Goal: Task Accomplishment & Management: Use online tool/utility

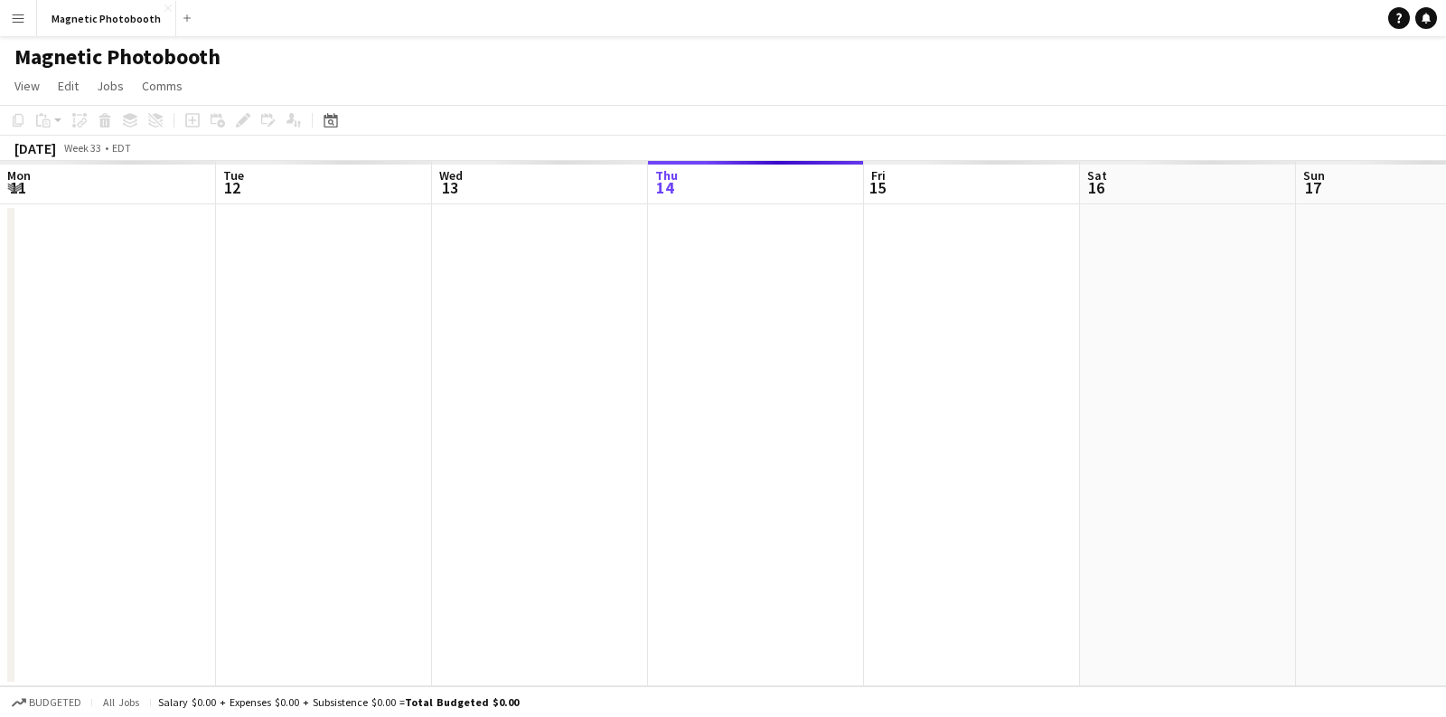
scroll to position [0, 431]
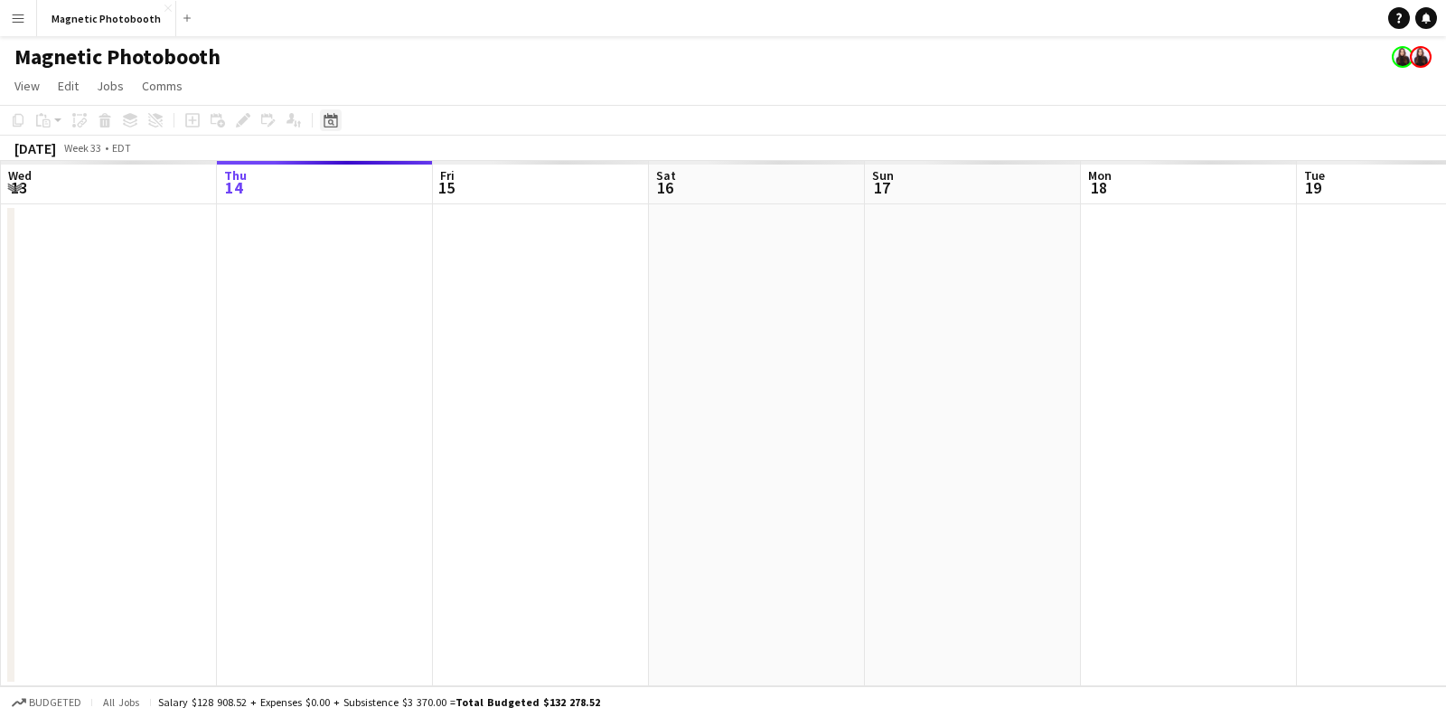
click at [336, 118] on icon at bounding box center [330, 120] width 14 height 14
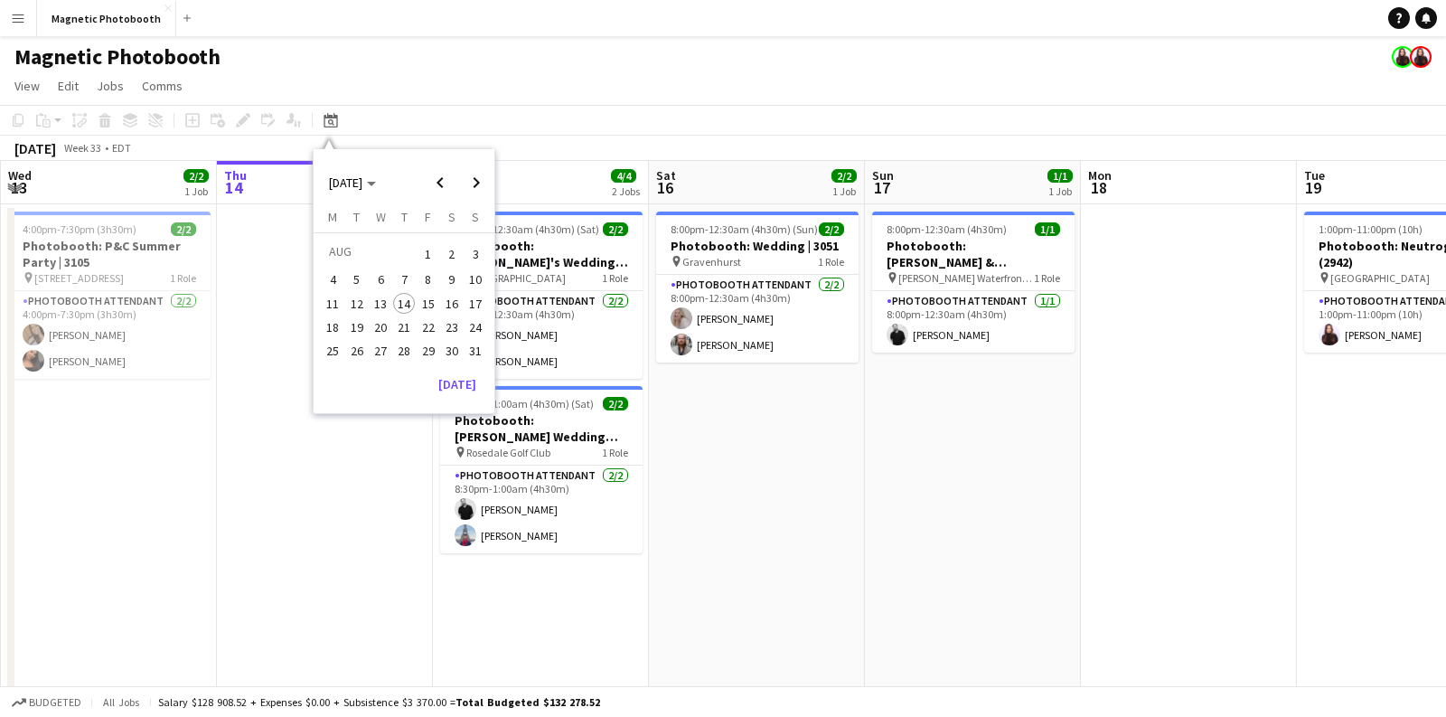
click at [353, 320] on span "19" at bounding box center [357, 327] width 22 height 22
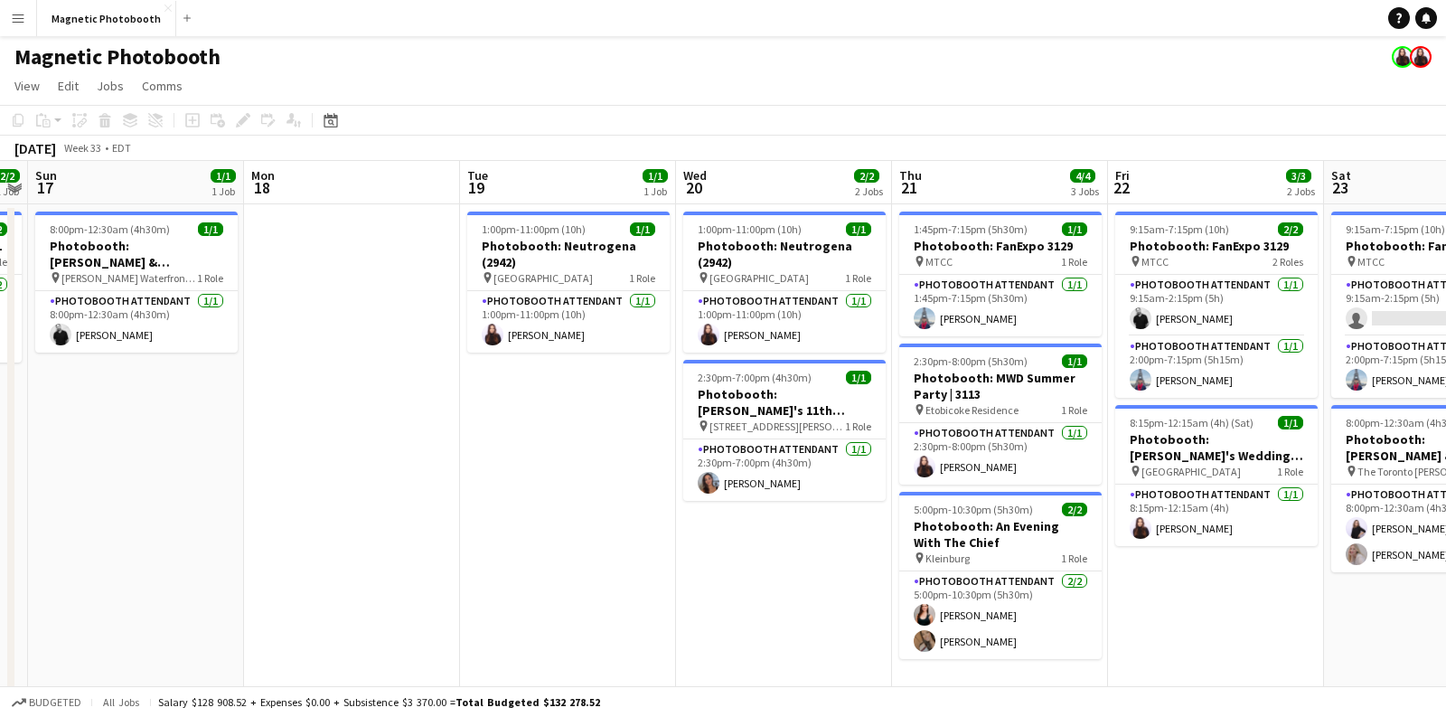
click at [189, 21] on app-navbar "Menu Boards Boards Boards All jobs Status Workforce Workforce My Workforce Recr…" at bounding box center [723, 18] width 1446 height 36
click at [183, 21] on app-icon "Add" at bounding box center [186, 17] width 7 height 7
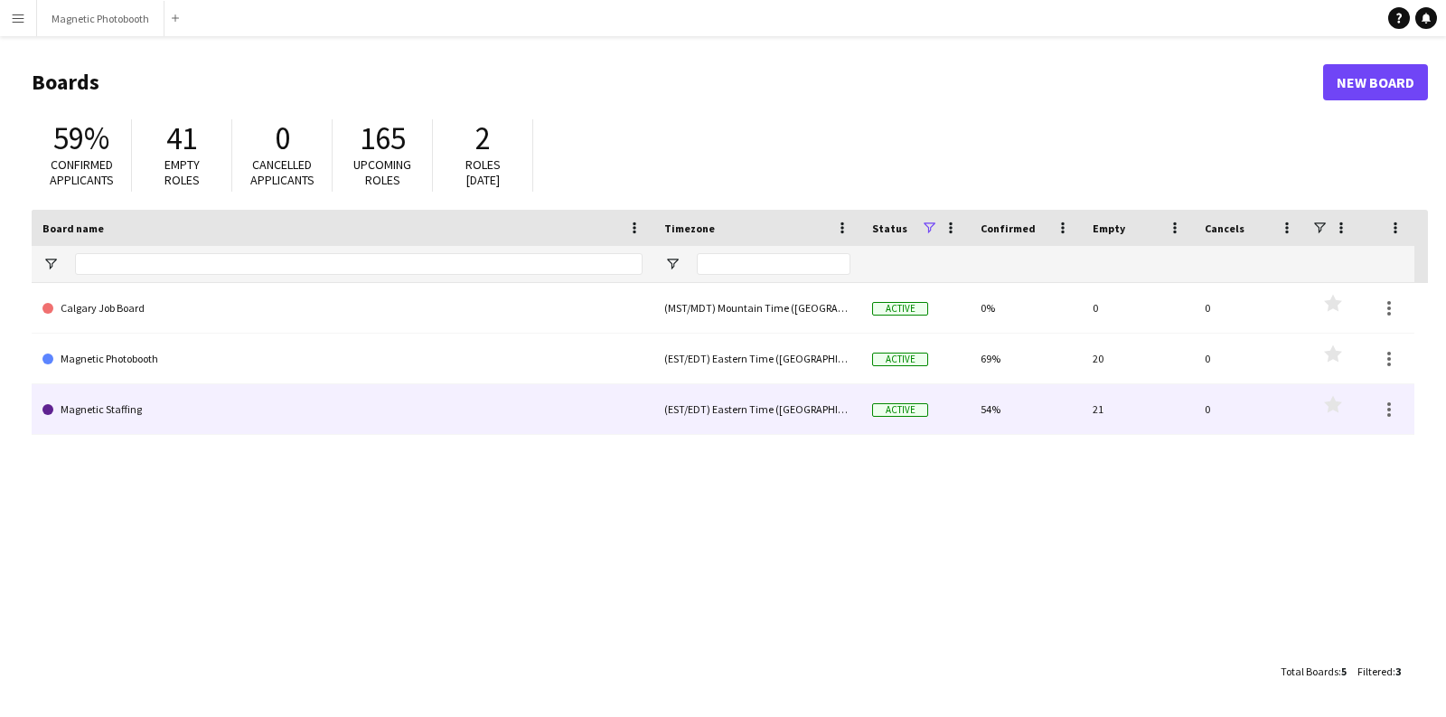
click at [94, 410] on link "Magnetic Staffing" at bounding box center [342, 409] width 600 height 51
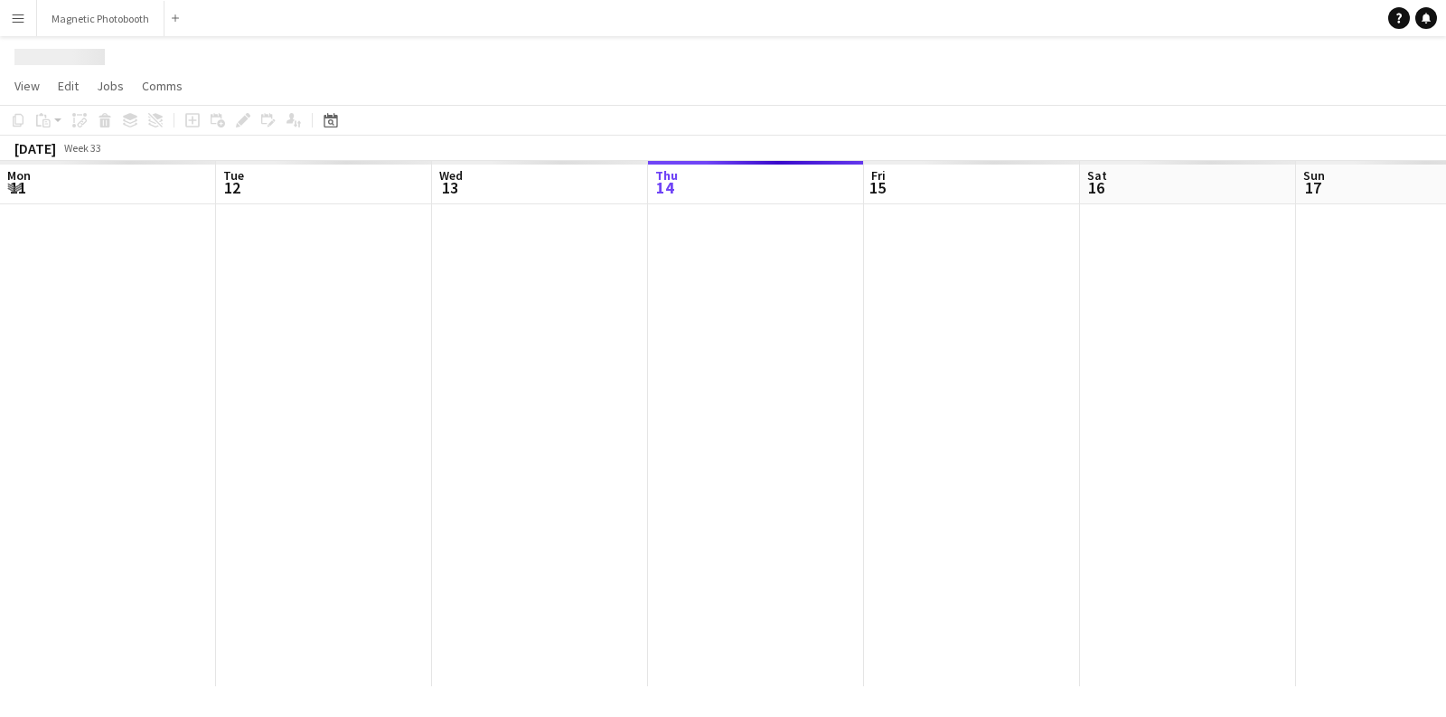
scroll to position [0, 431]
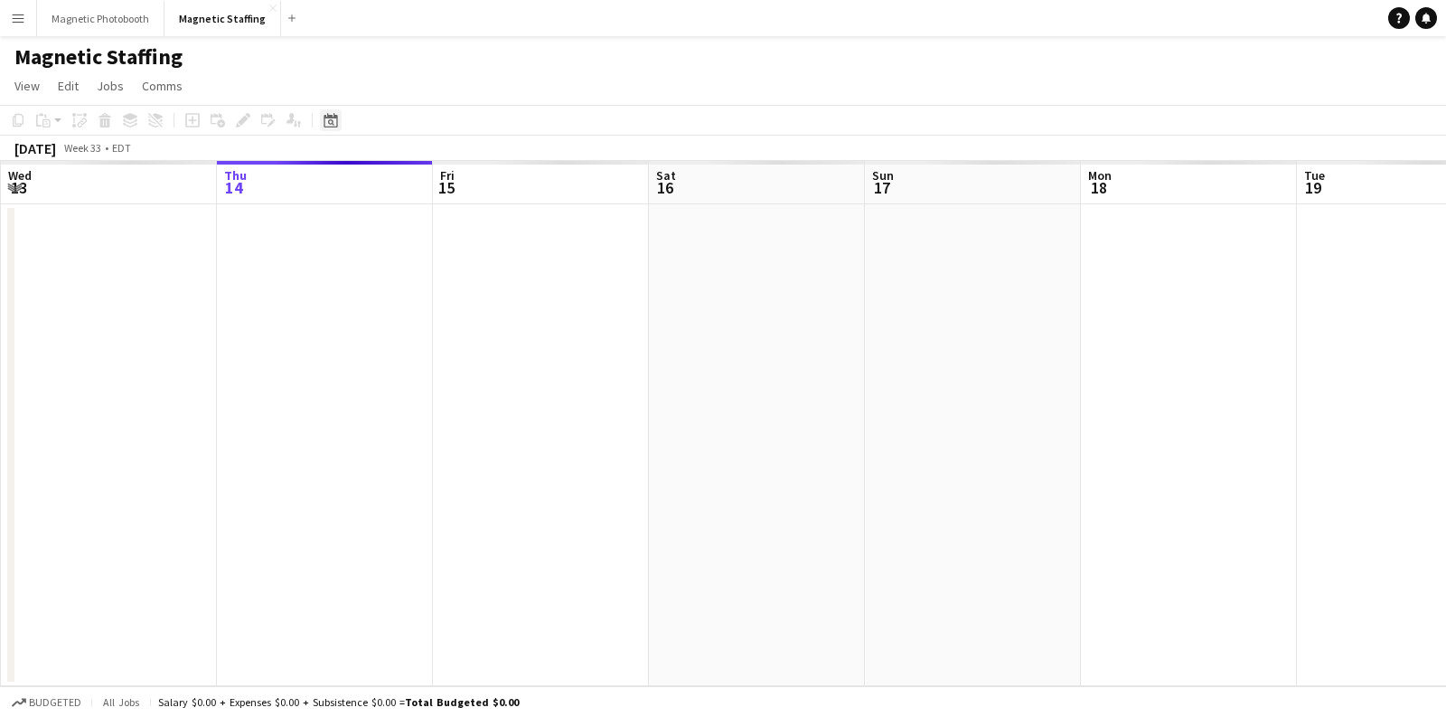
click at [332, 118] on icon "Date picker" at bounding box center [330, 120] width 14 height 14
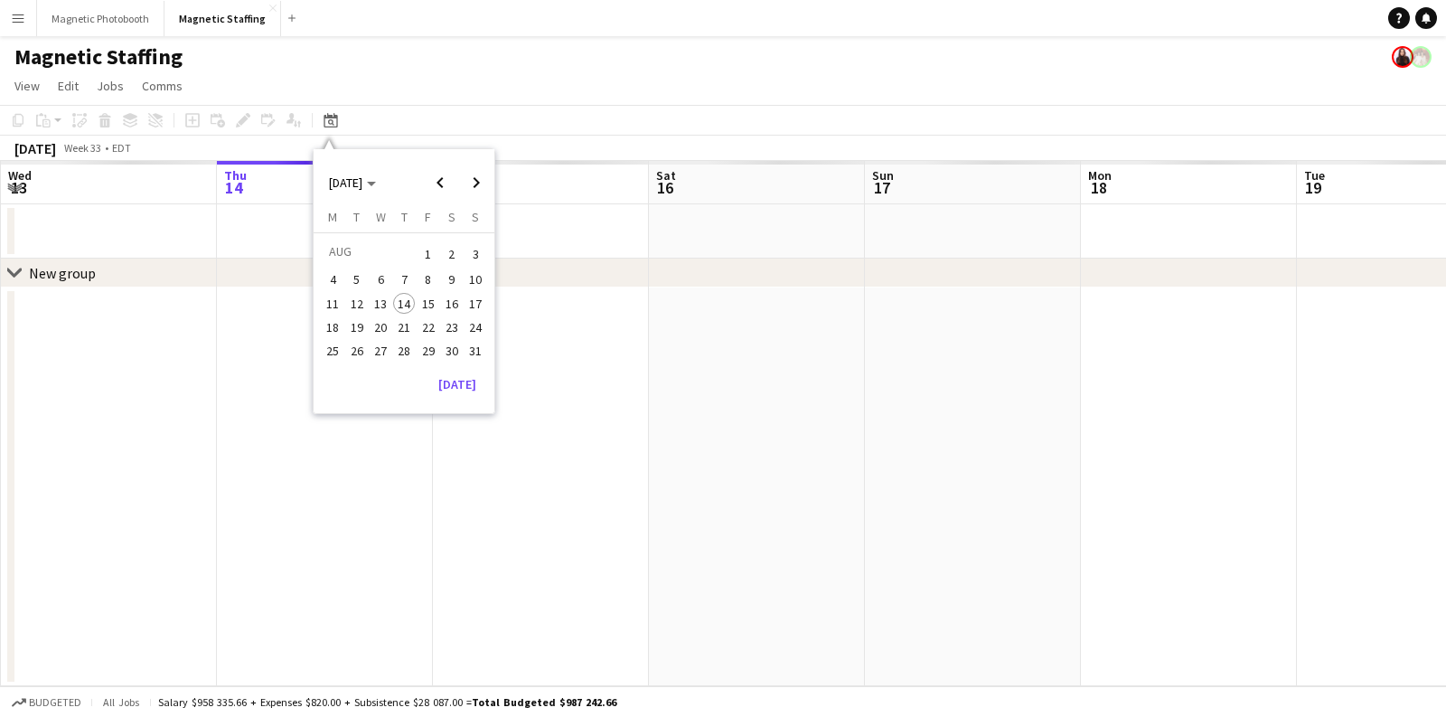
click at [361, 322] on span "19" at bounding box center [357, 327] width 22 height 22
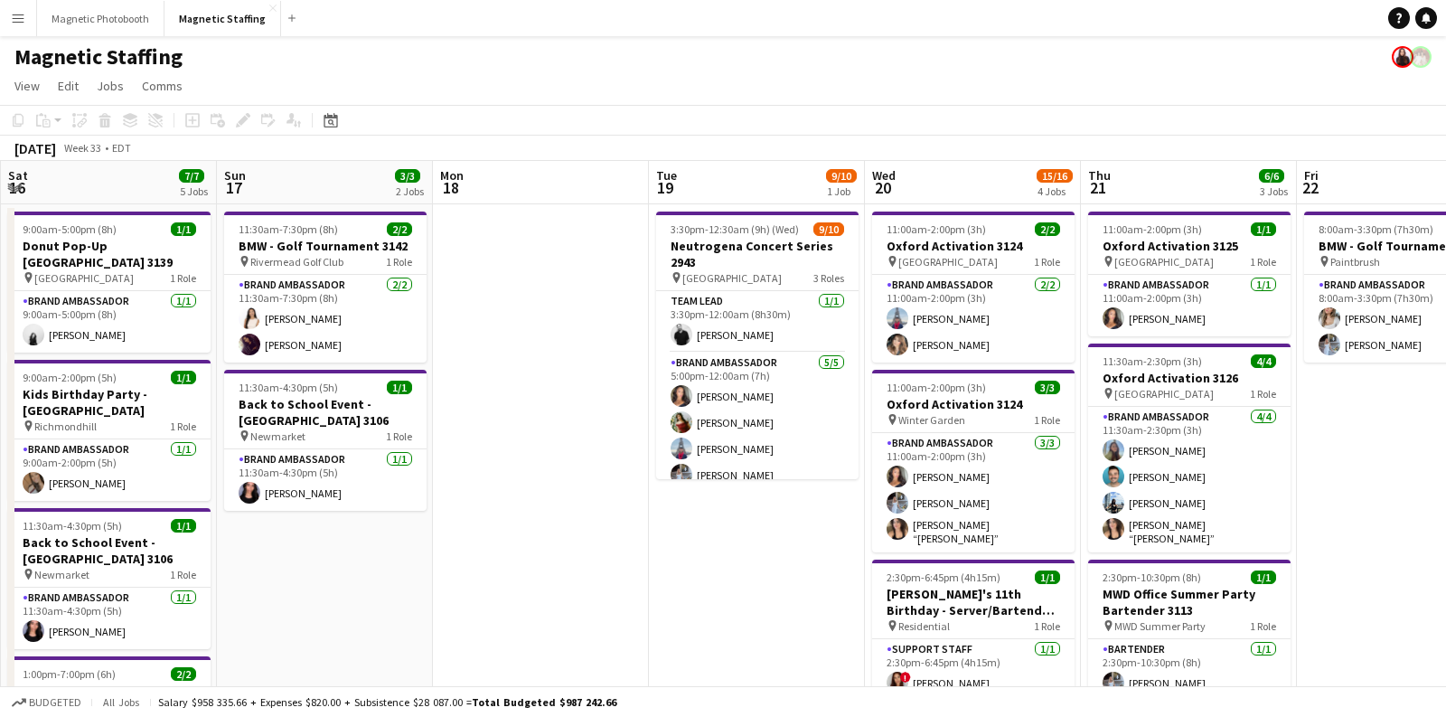
scroll to position [0, 620]
